Goal: Task Accomplishment & Management: Manage account settings

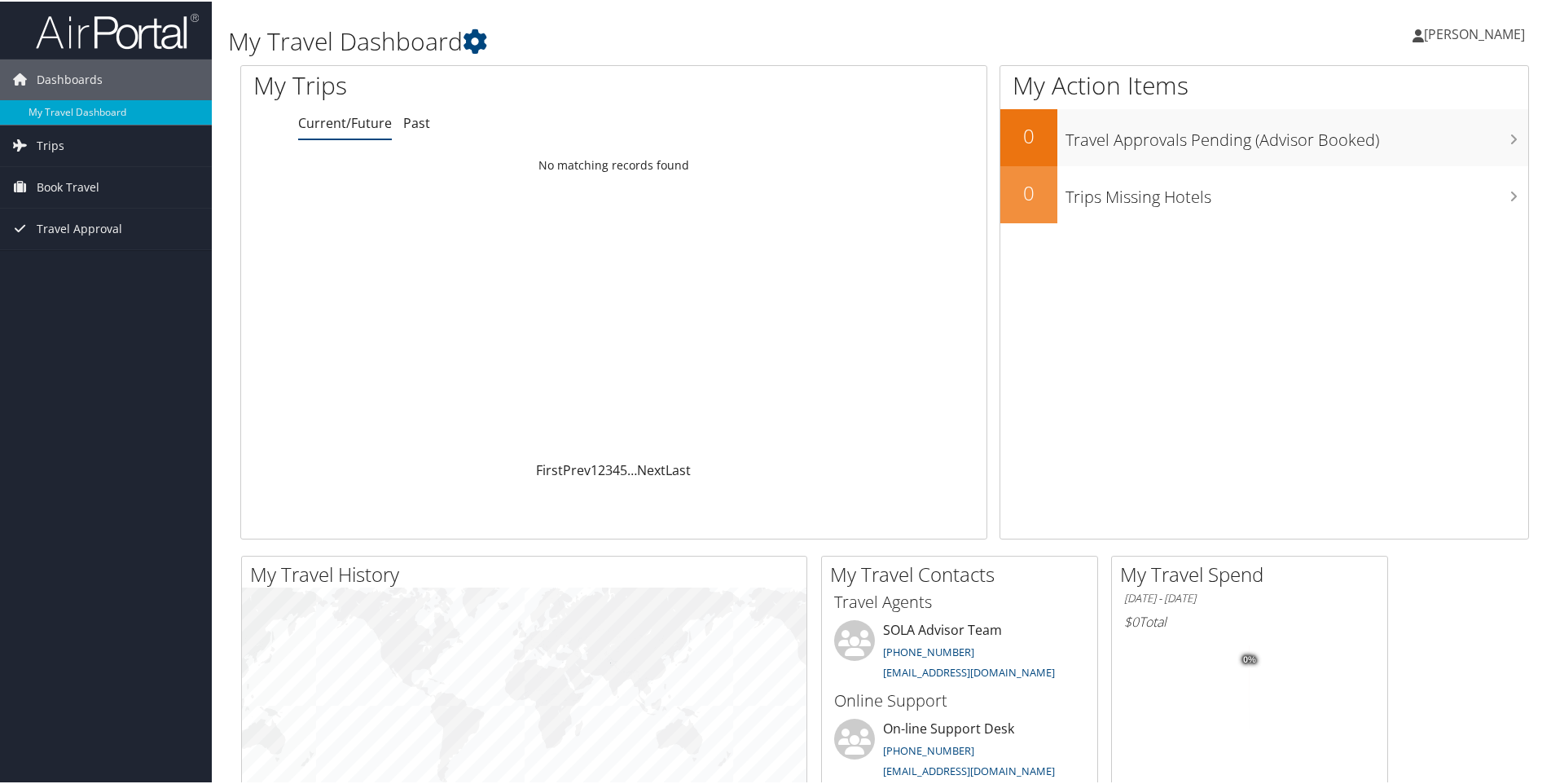
click at [1462, 26] on span "[PERSON_NAME]" at bounding box center [1475, 32] width 101 height 18
click at [1419, 126] on link "Travel Agency Contacts" at bounding box center [1431, 116] width 181 height 28
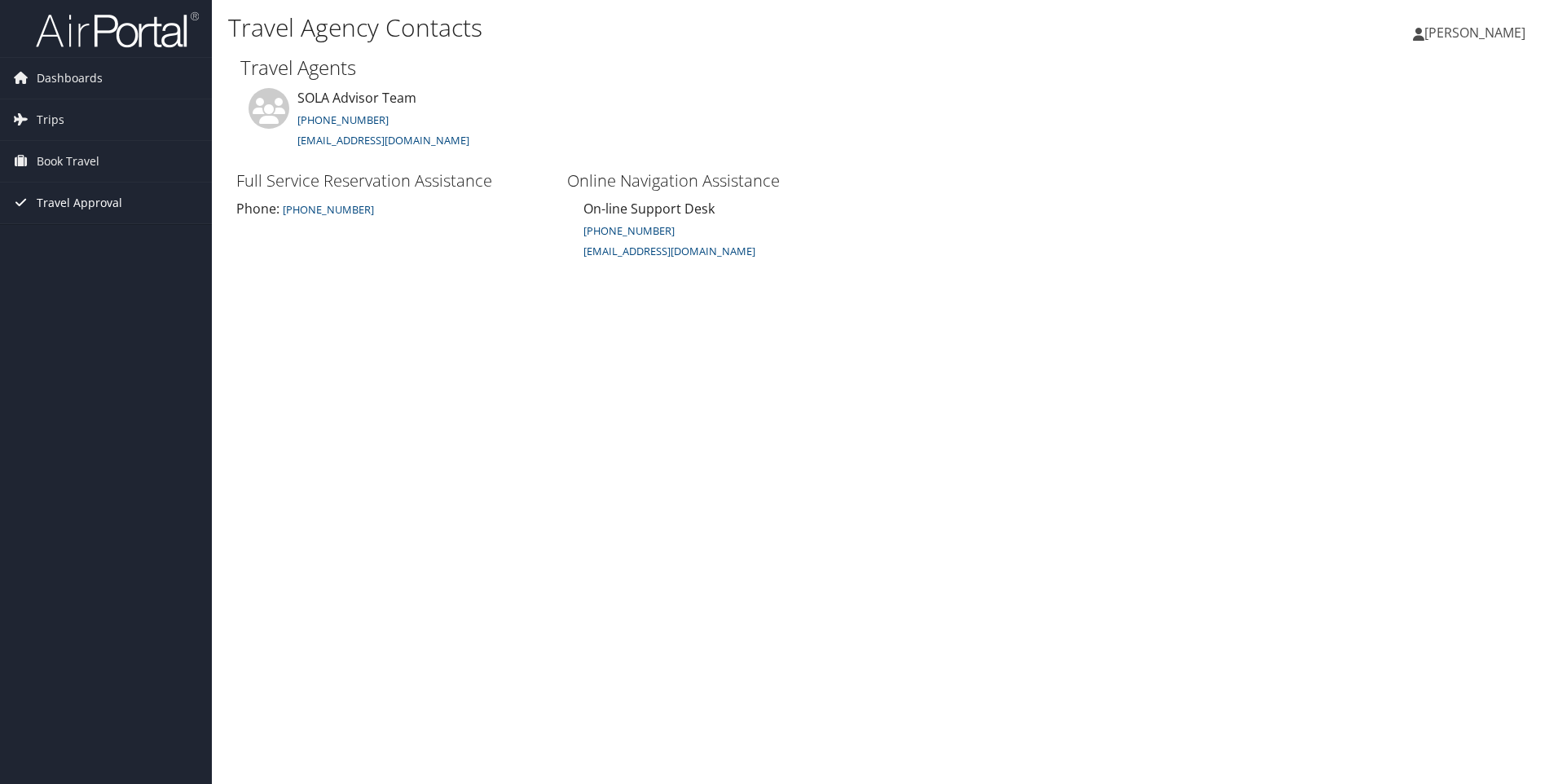
click at [70, 200] on span "Travel Approval" at bounding box center [79, 202] width 86 height 41
click at [91, 161] on span "Book Travel" at bounding box center [68, 161] width 63 height 41
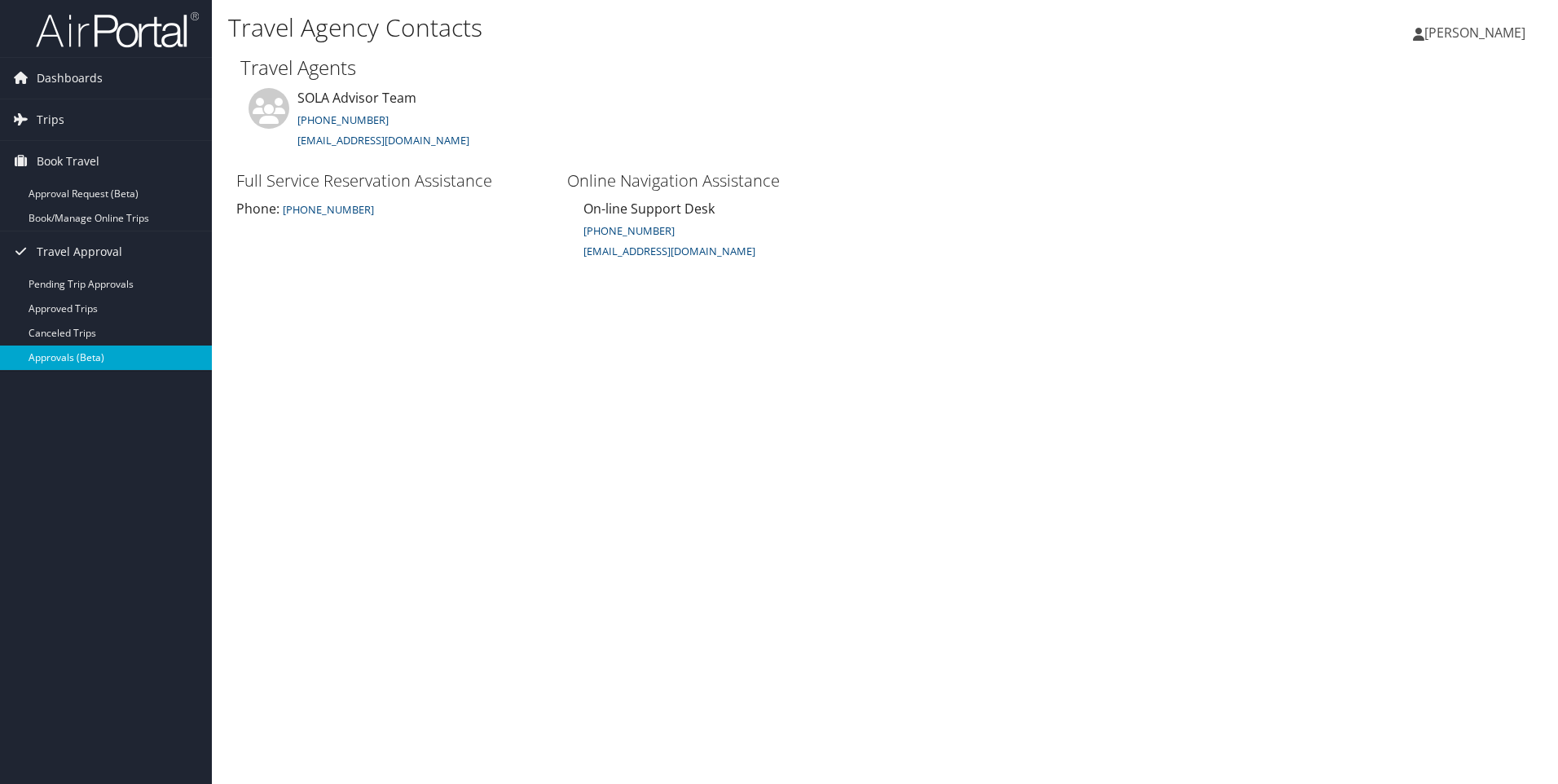
click at [70, 354] on link "Approvals (Beta)" at bounding box center [106, 358] width 212 height 25
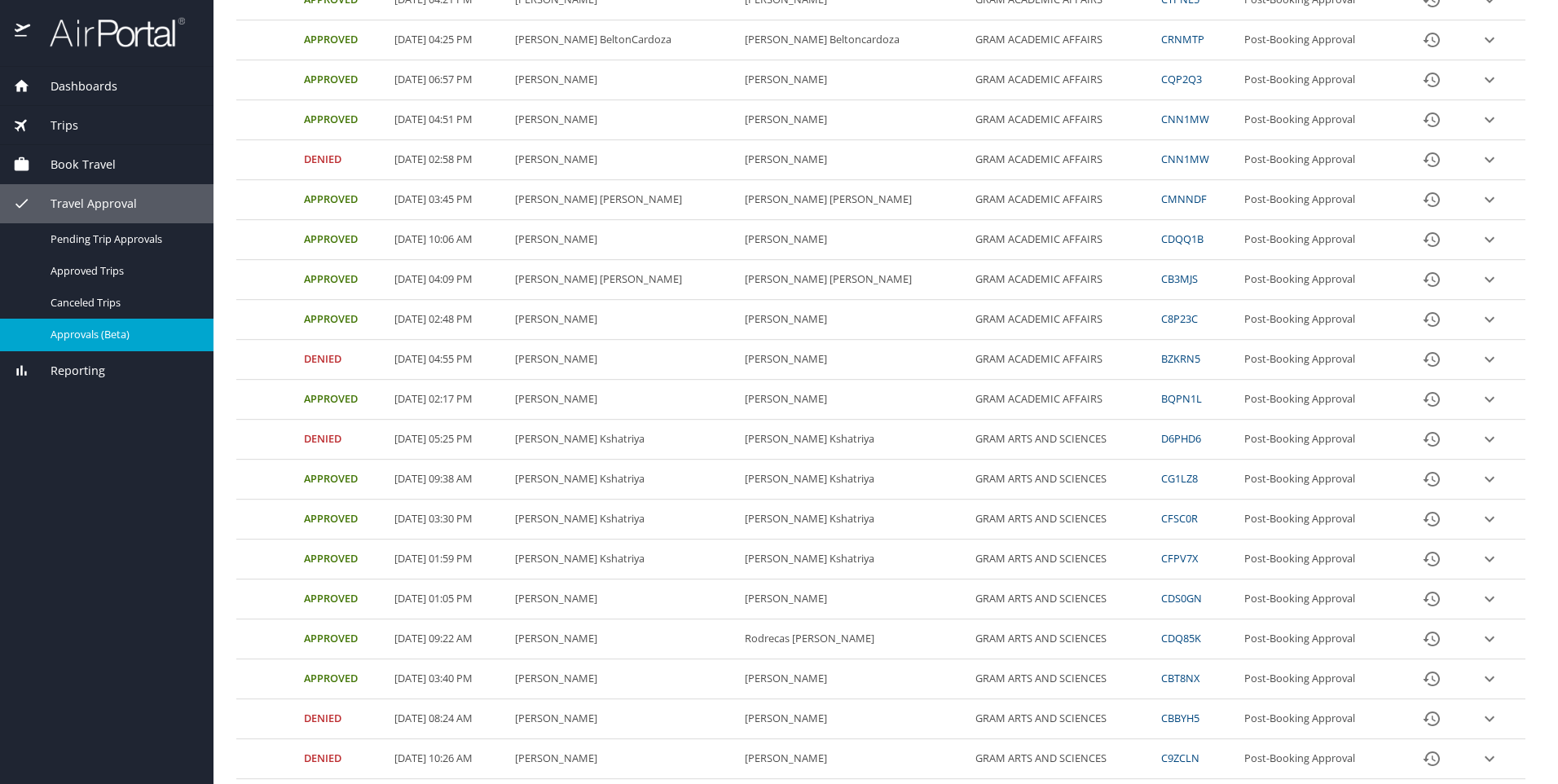
scroll to position [481, 0]
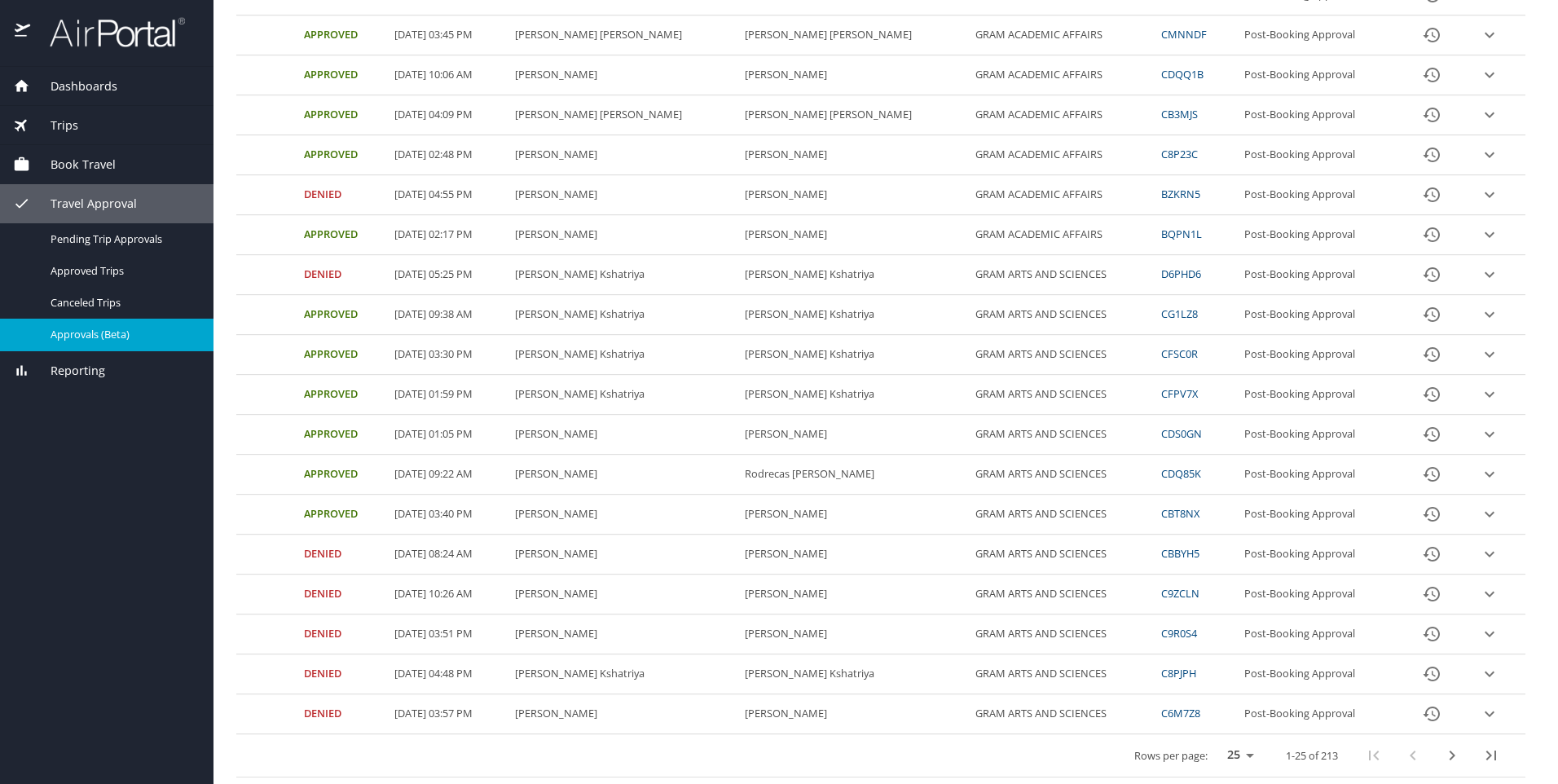
click at [1443, 753] on icon "next page" at bounding box center [1452, 754] width 19 height 19
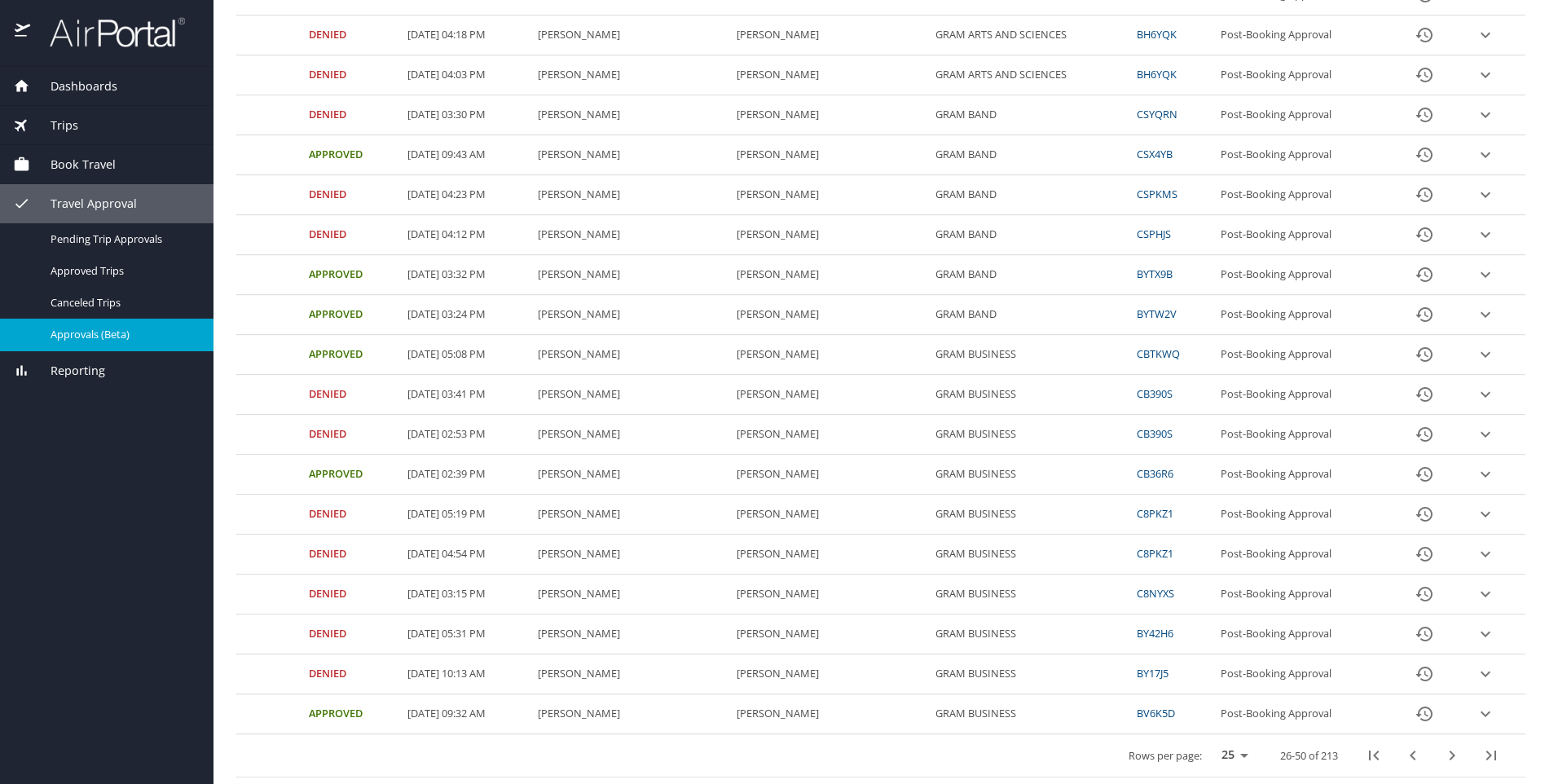
click at [1451, 761] on button "next page" at bounding box center [1451, 754] width 39 height 39
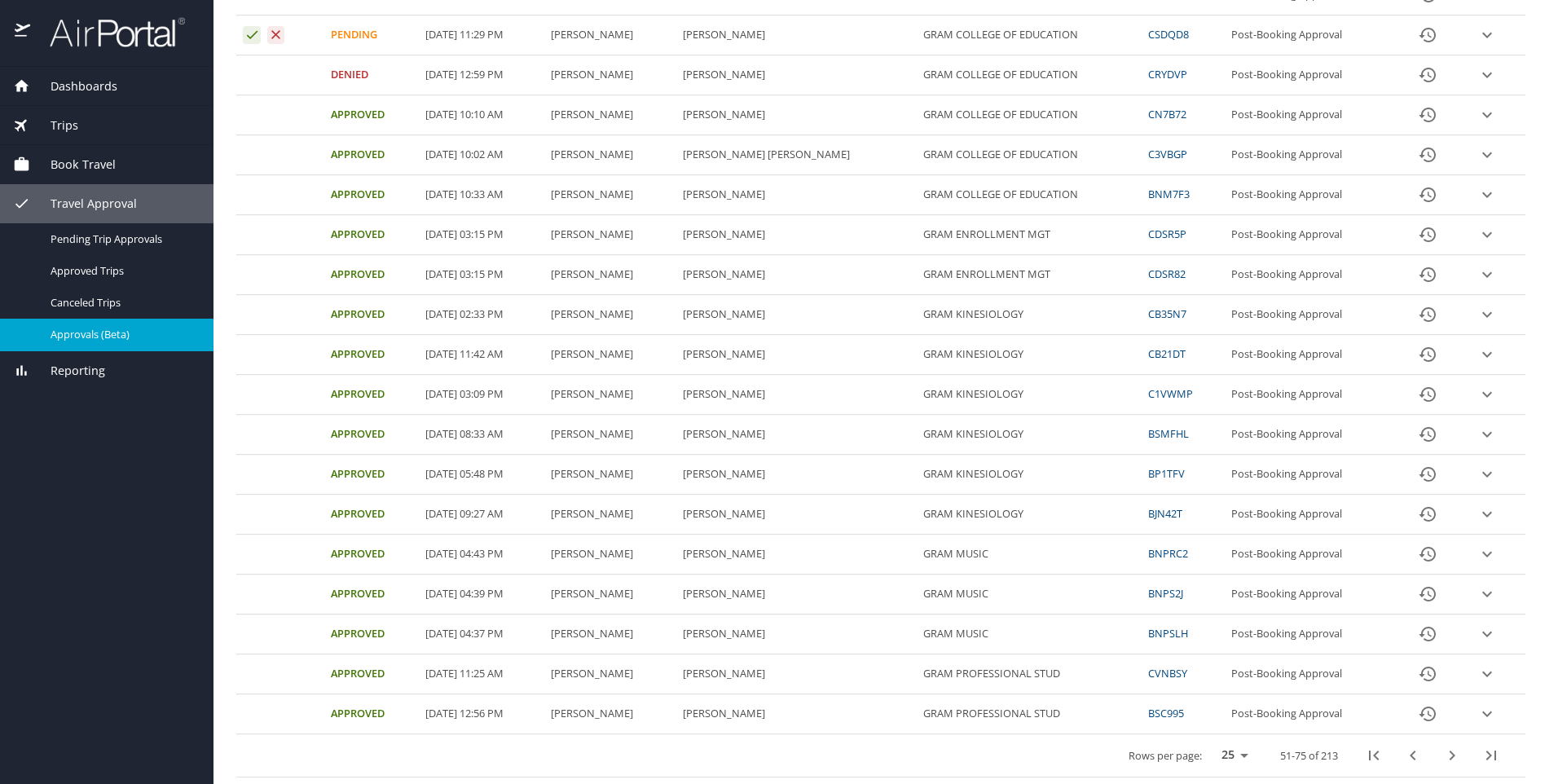
click at [1432, 757] on button "next page" at bounding box center [1451, 754] width 39 height 39
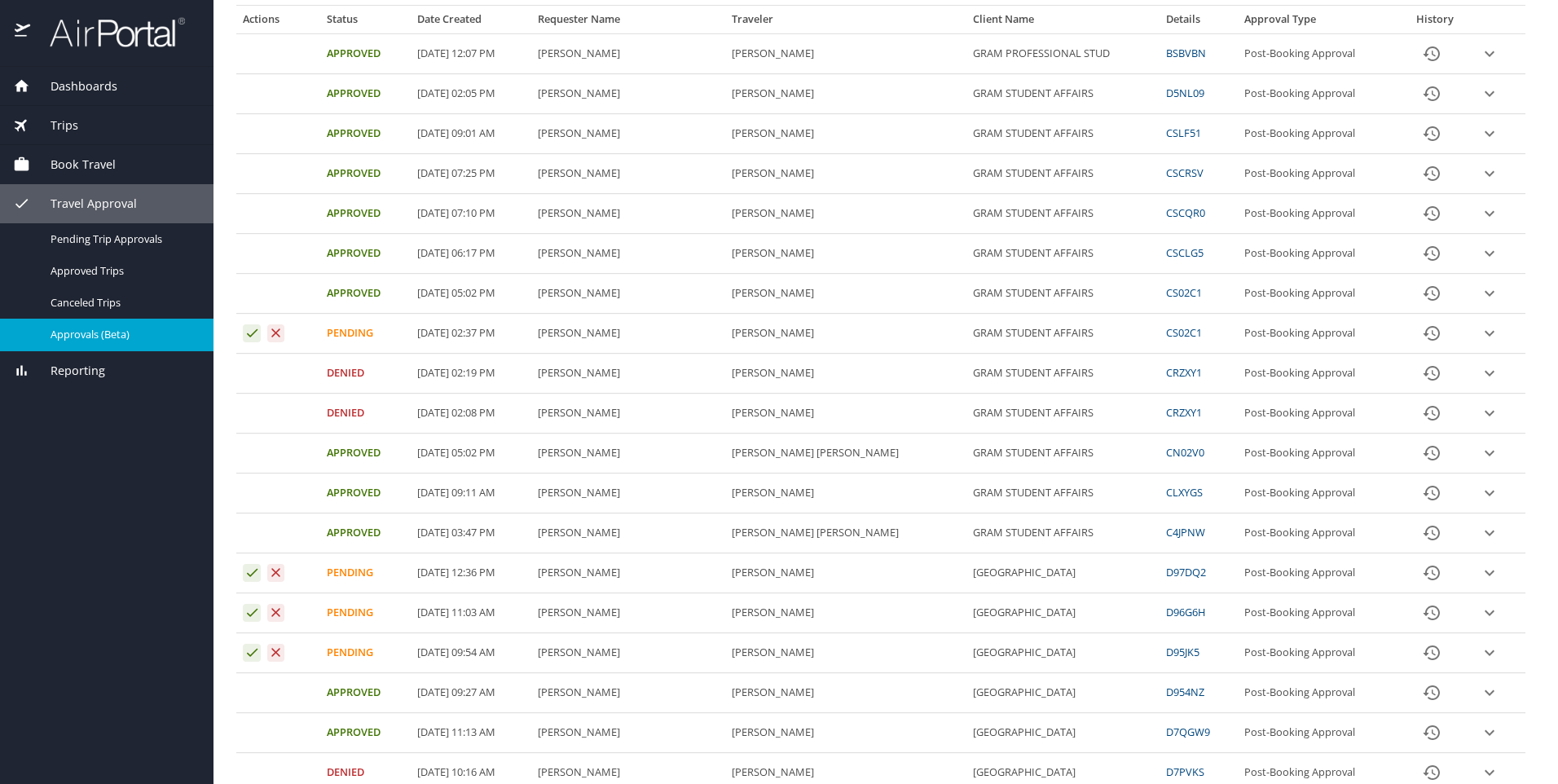
scroll to position [244, 0]
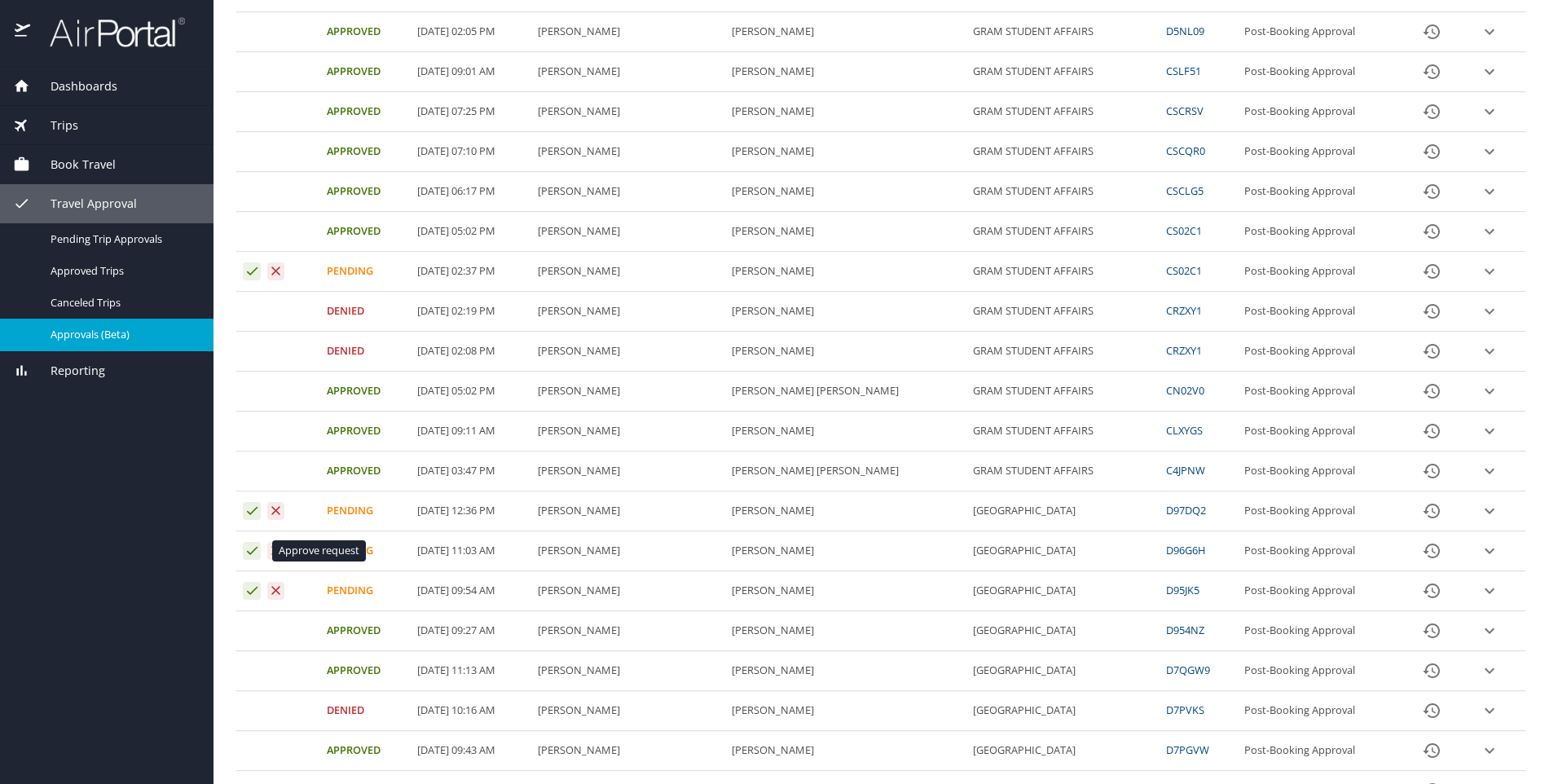
click at [249, 549] on icon "Approval table" at bounding box center [252, 550] width 15 height 15
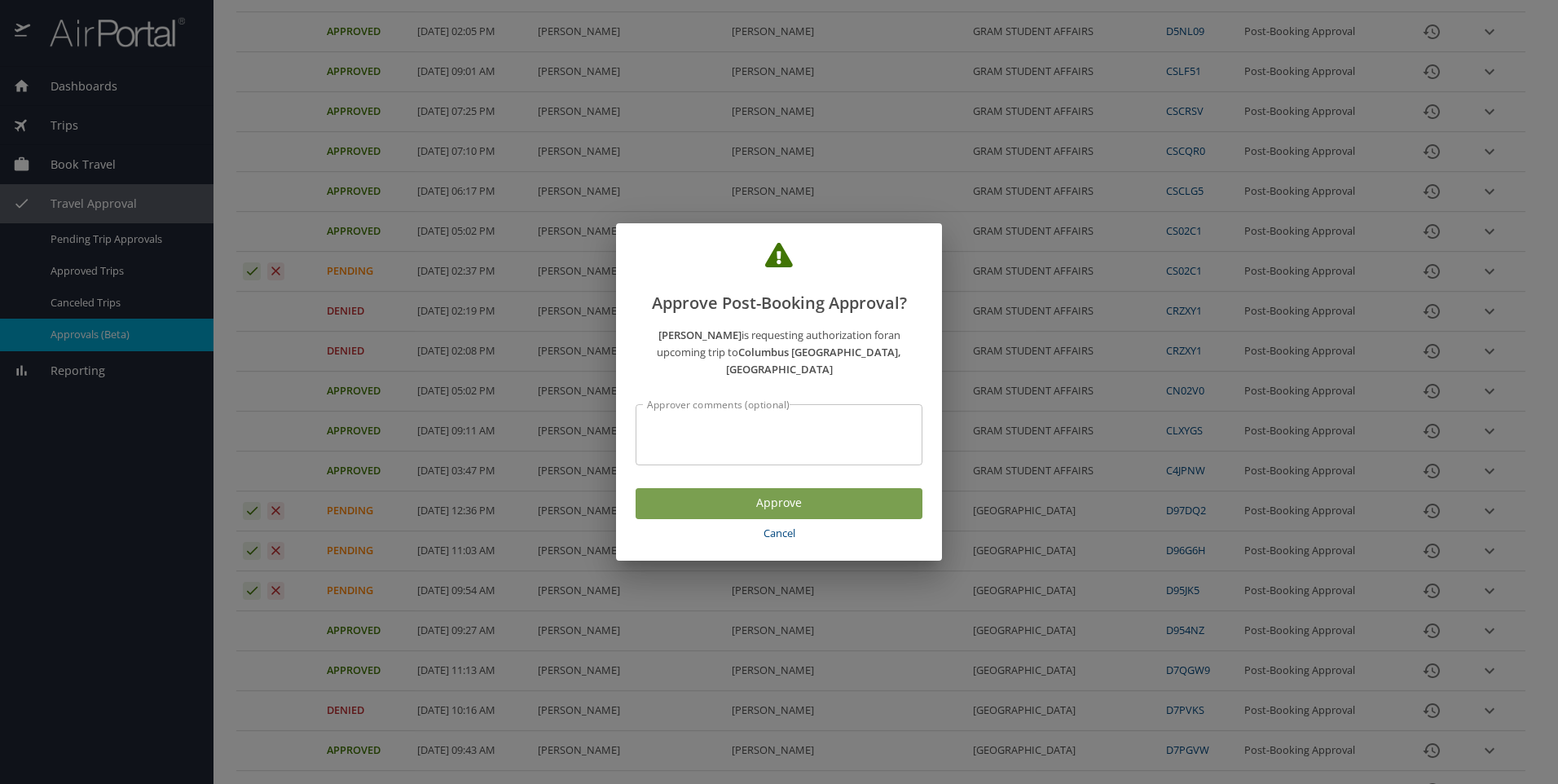
click at [804, 493] on span "Approve" at bounding box center [779, 503] width 260 height 20
